Goal: Task Accomplishment & Management: Manage account settings

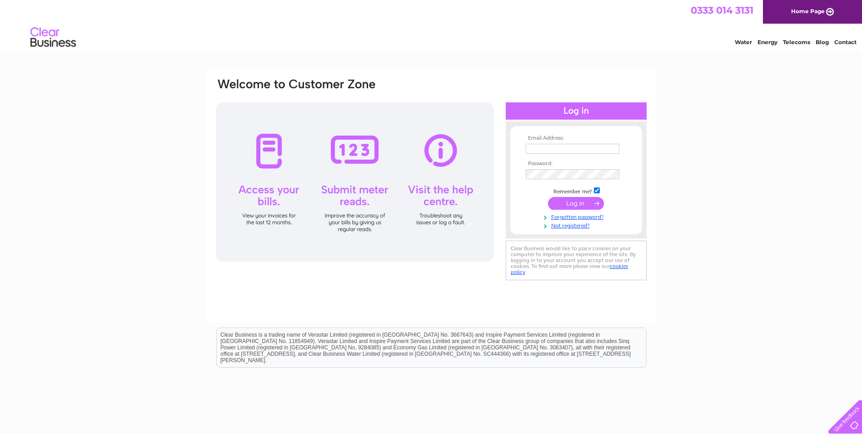
type input "thetullochclub@hotmail.co.uk"
click at [590, 206] on input "submit" at bounding box center [576, 203] width 56 height 13
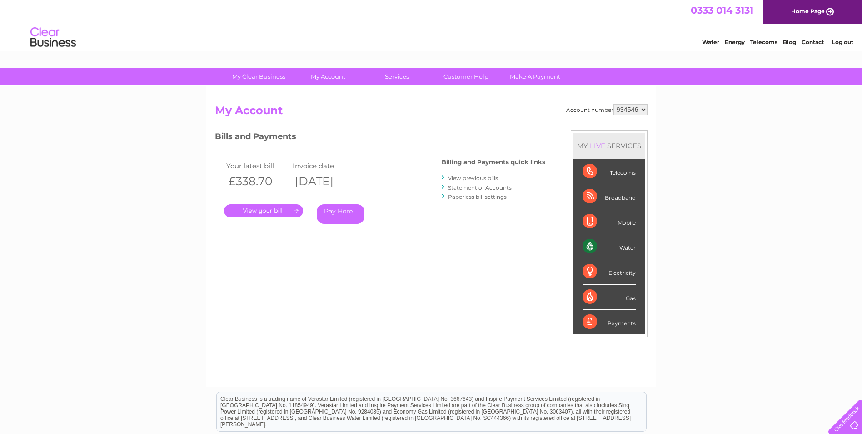
click at [488, 180] on link "View previous bills" at bounding box center [473, 178] width 50 height 7
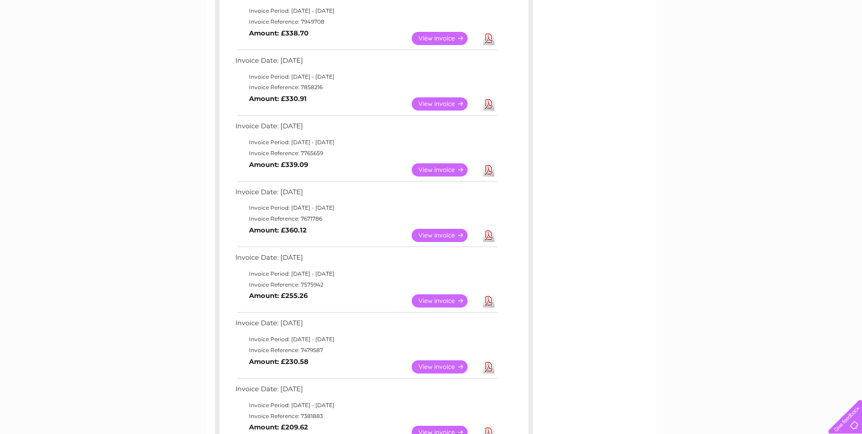
scroll to position [227, 0]
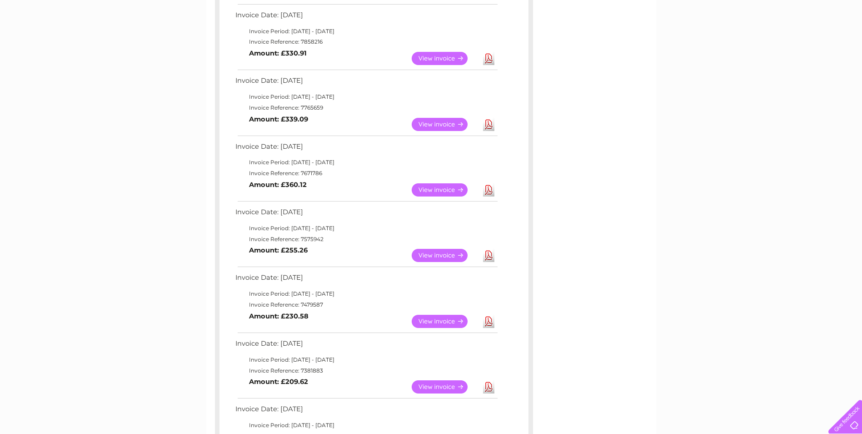
click at [447, 254] on link "View" at bounding box center [445, 255] width 67 height 13
click at [439, 190] on link "View" at bounding box center [445, 189] width 67 height 13
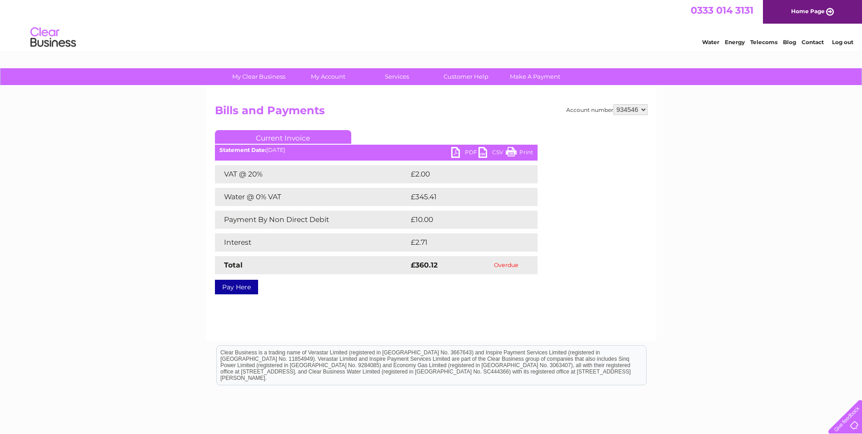
click at [466, 154] on link "PDF" at bounding box center [464, 153] width 27 height 13
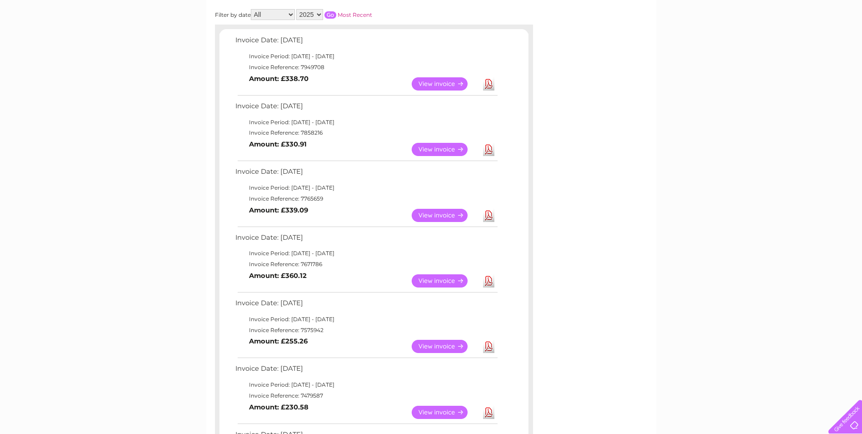
scroll to position [45, 0]
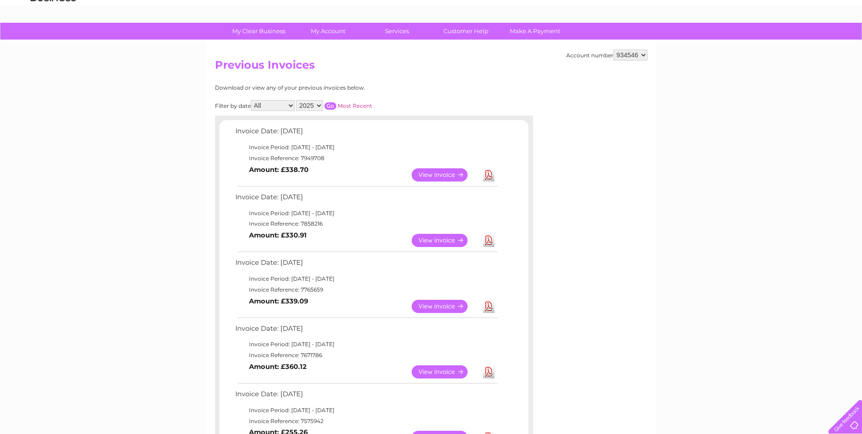
click at [436, 173] on link "View" at bounding box center [445, 174] width 67 height 13
